Goal: Navigation & Orientation: Find specific page/section

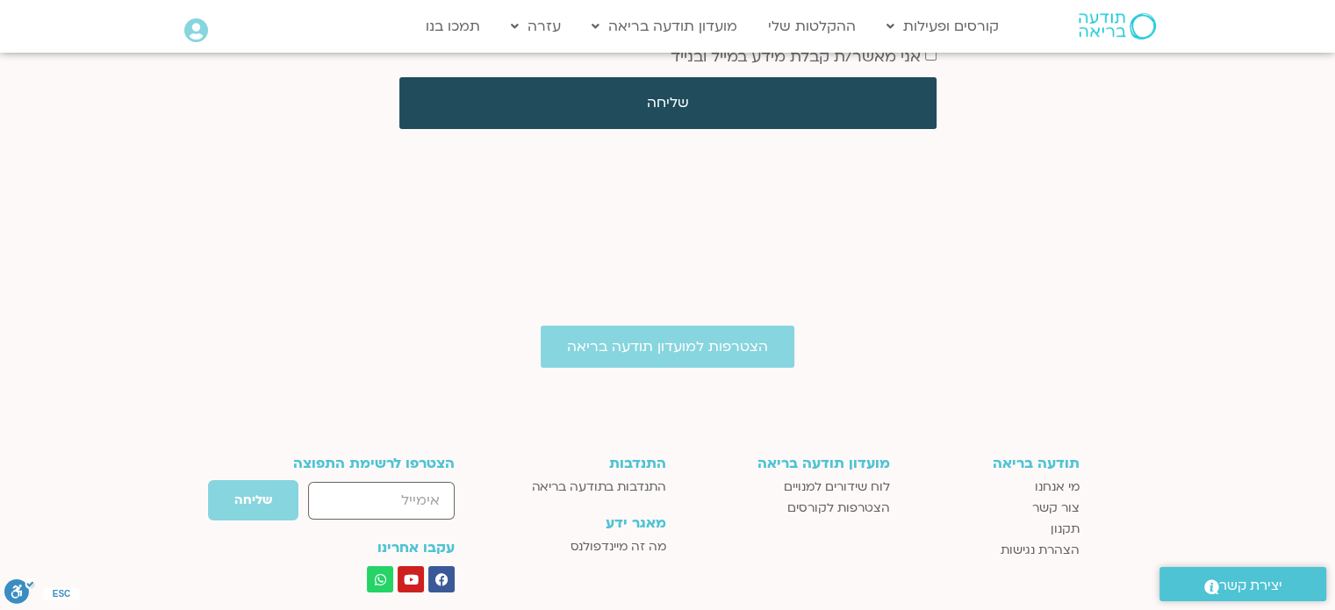
scroll to position [6673, 0]
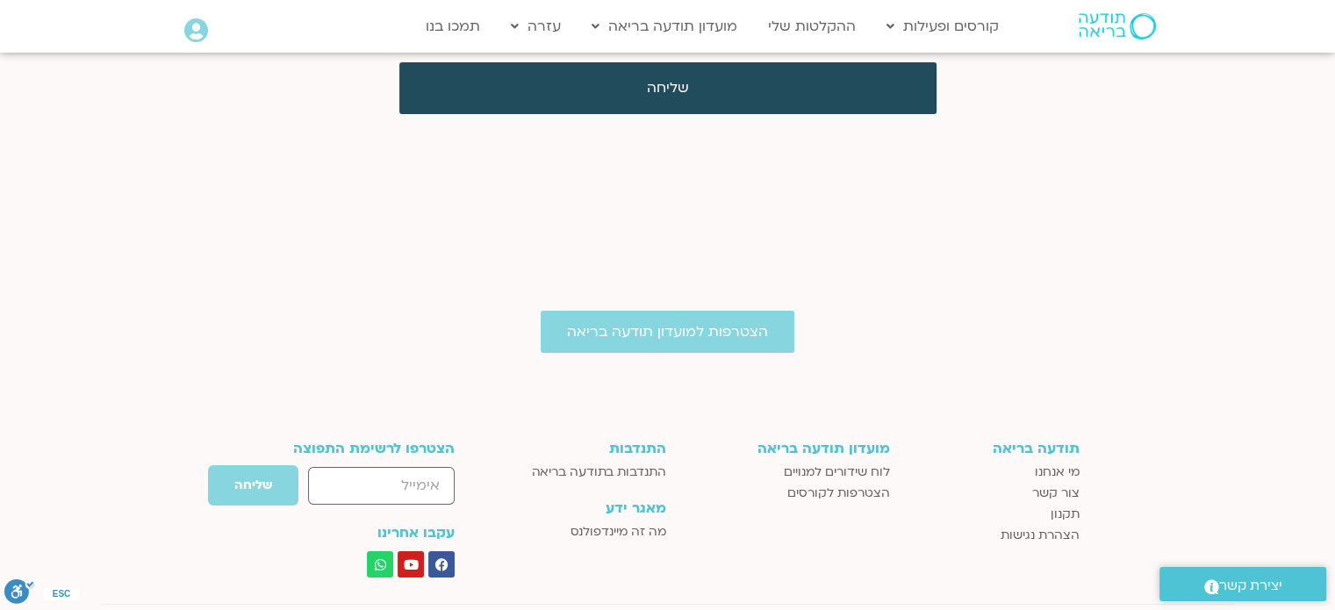
drag, startPoint x: 1345, startPoint y: 38, endPoint x: 1347, endPoint y: 571, distance: 533.6
click at [609, 462] on span "התנדבות בתודעה בריאה" at bounding box center [599, 472] width 134 height 21
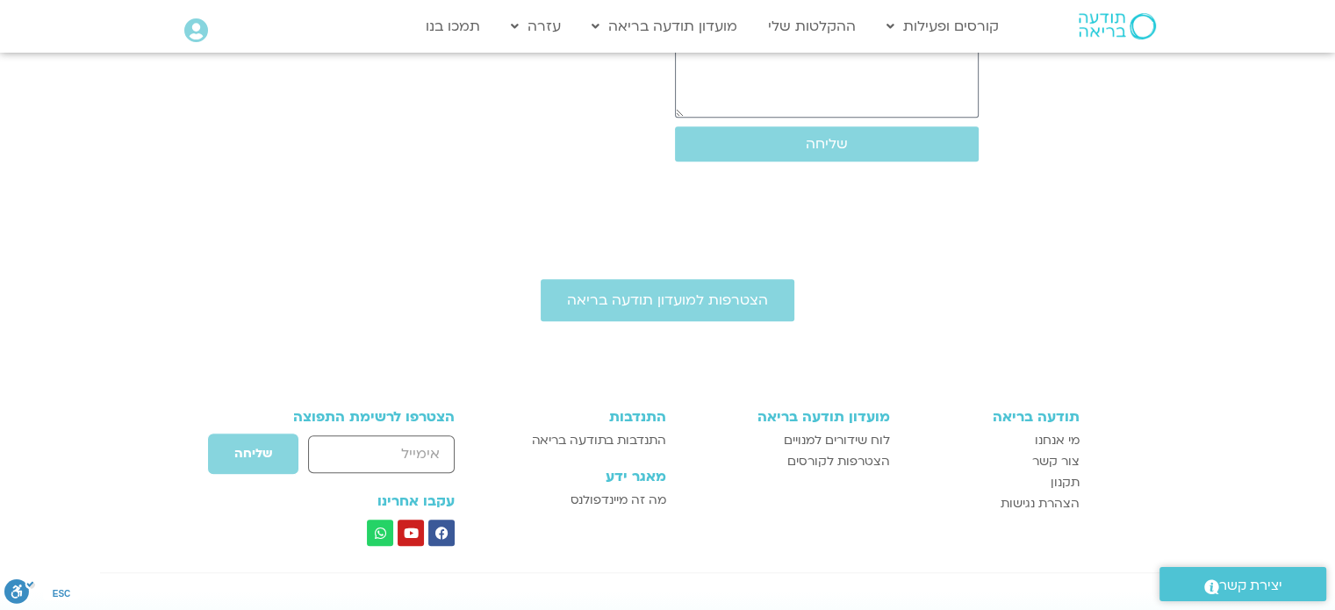
scroll to position [795, 0]
